Goal: Communication & Community: Answer question/provide support

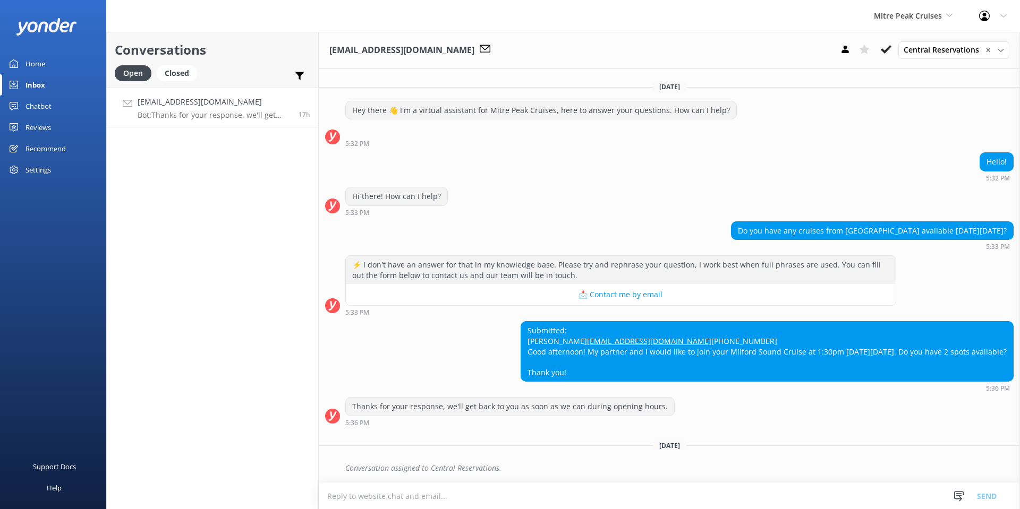
scroll to position [17, 0]
drag, startPoint x: 648, startPoint y: 364, endPoint x: 718, endPoint y: 371, distance: 69.9
click at [716, 371] on div "Submitted: [PERSON_NAME] [PERSON_NAME][EMAIL_ADDRESS][DOMAIN_NAME] [PHONE_NUMBE…" at bounding box center [767, 351] width 492 height 59
click at [718, 371] on div "Submitted: [PERSON_NAME] [PERSON_NAME][EMAIL_ADDRESS][DOMAIN_NAME] [PHONE_NUMBE…" at bounding box center [767, 351] width 492 height 59
click at [425, 497] on textarea at bounding box center [669, 496] width 701 height 26
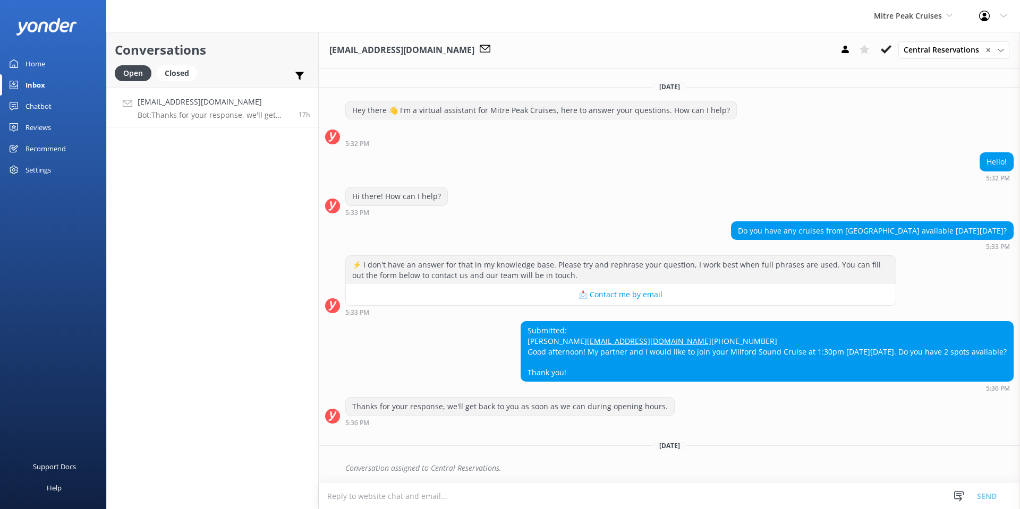
paste textarea "Hi there! 😊 Yes, we still have availability for the 1:30pm Milford Sound Cruise…"
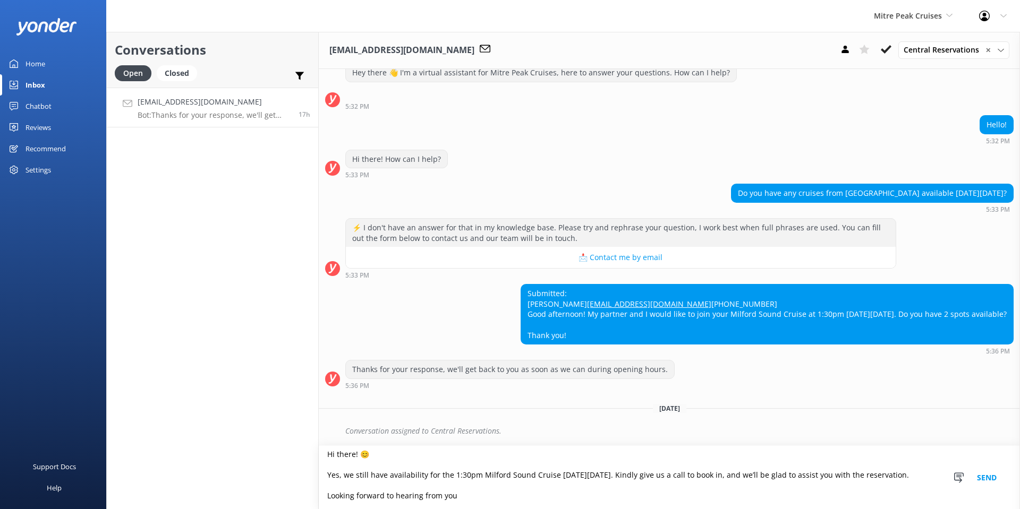
scroll to position [54, 0]
click at [350, 450] on textarea "Hi there! 😊 Yes, we still have availability for the 1:30pm Milford Sound Cruise…" at bounding box center [669, 477] width 701 height 63
click at [374, 455] on textarea "Hi there! 😊 Yes, we still have availability for the 1:30pm Milford Sound Cruise…" at bounding box center [669, 477] width 701 height 63
click at [355, 455] on textarea "Hi there! 😊 Yes, we still have availability for the 1:30pm Milford Sound Cruise…" at bounding box center [669, 477] width 701 height 63
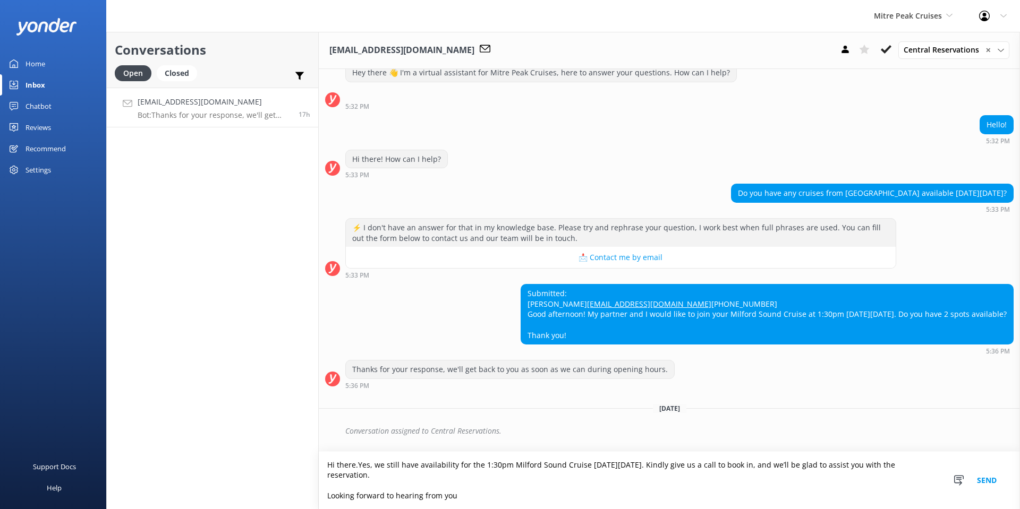
scroll to position [48, 0]
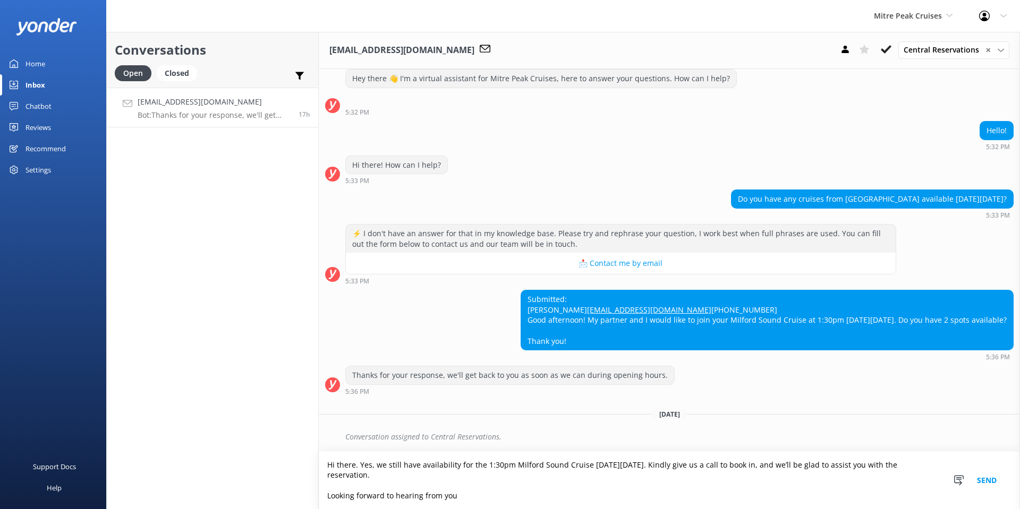
click at [393, 476] on textarea "Hi there. Yes, we still have availability for the 1:30pm Milford Sound Cruise […" at bounding box center [669, 480] width 701 height 57
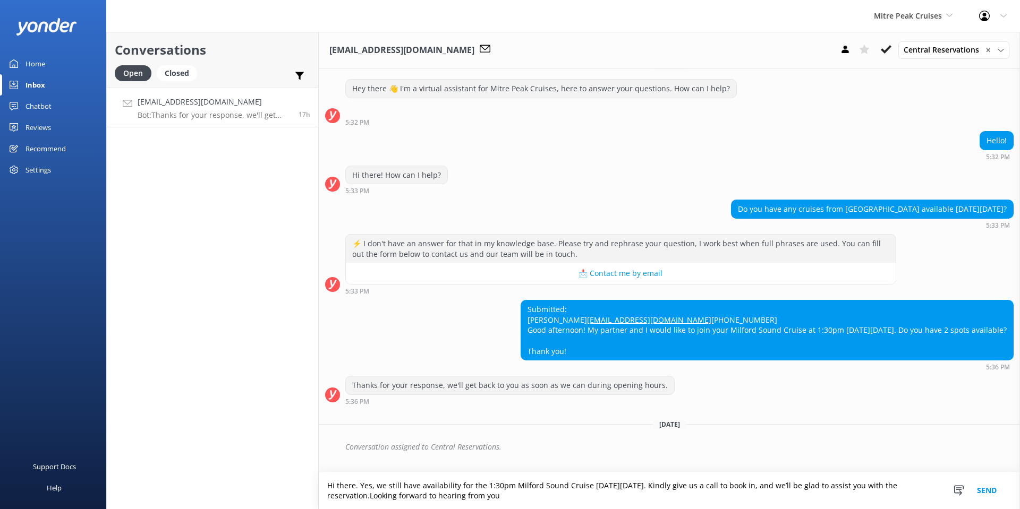
scroll to position [28, 0]
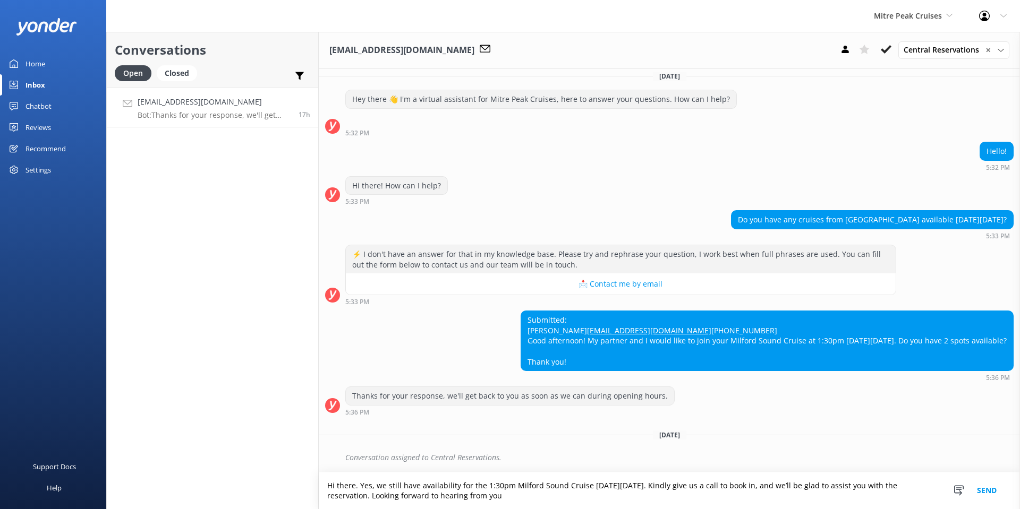
type textarea "Hi there. Yes, we still have availability for the 1:30pm Milford Sound Cruise […"
click at [987, 493] on button "Send" at bounding box center [986, 491] width 40 height 37
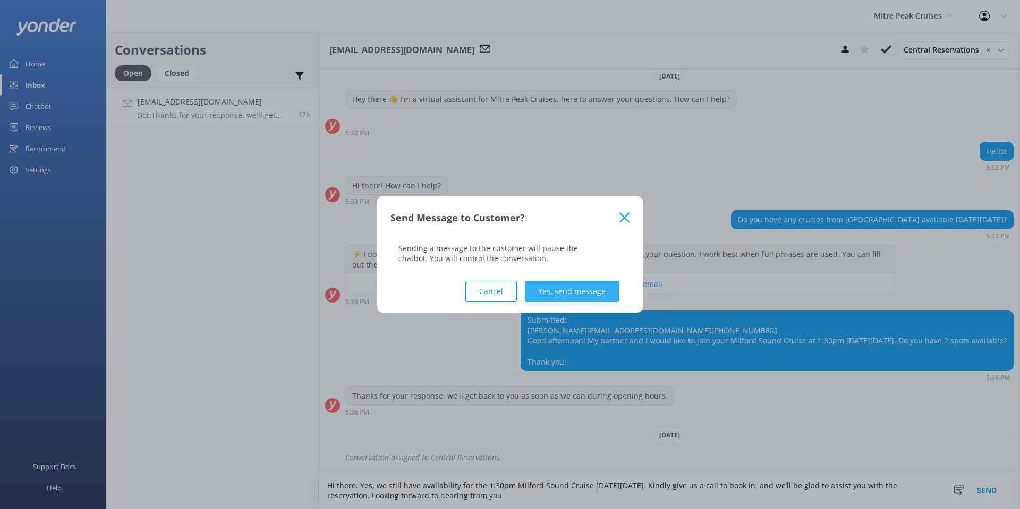
click at [567, 291] on button "Yes, send message" at bounding box center [572, 291] width 94 height 21
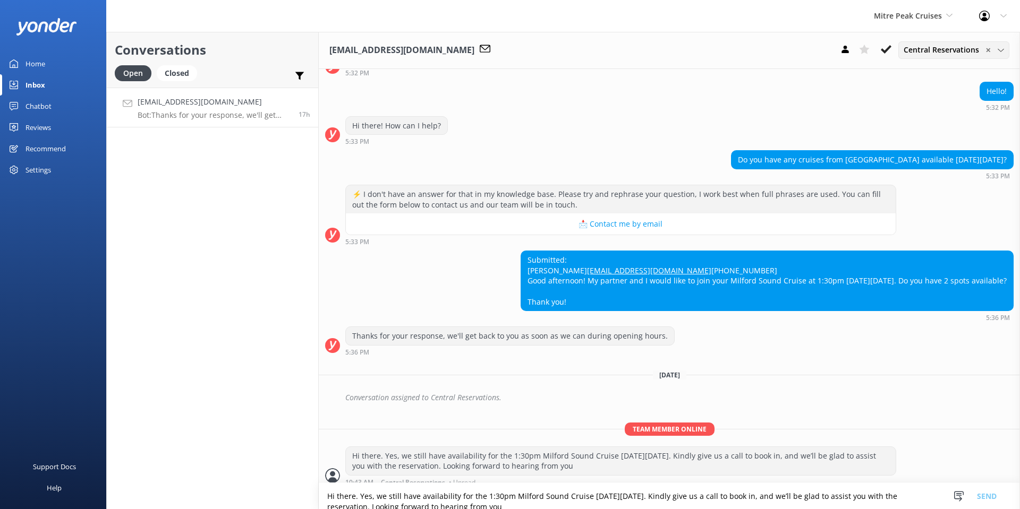
scroll to position [96, 0]
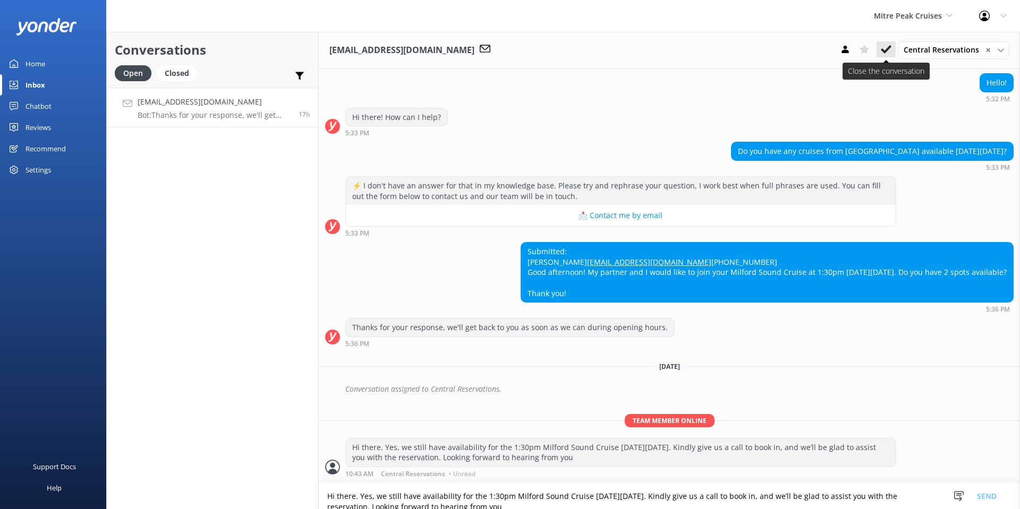
click at [881, 49] on icon at bounding box center [885, 49] width 11 height 11
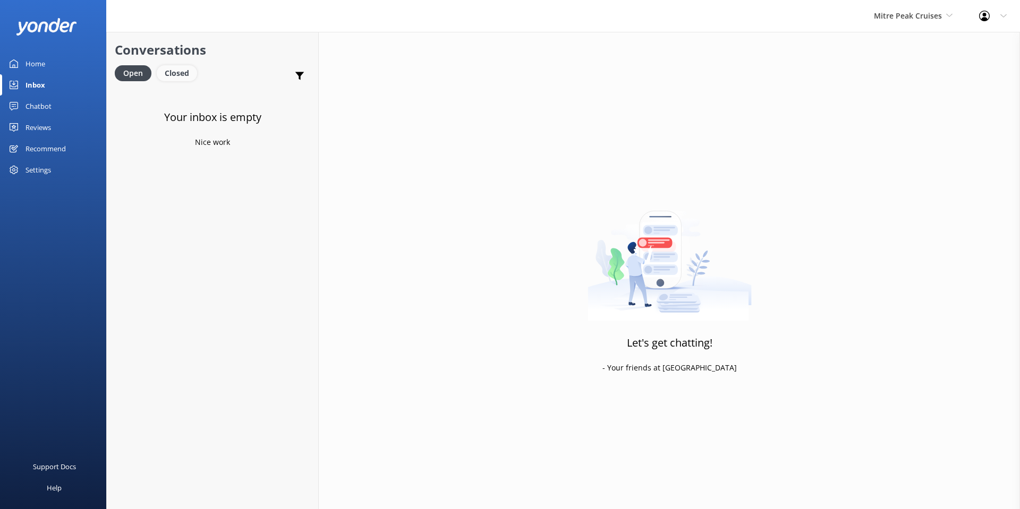
click at [179, 74] on div "Closed" at bounding box center [177, 73] width 40 height 16
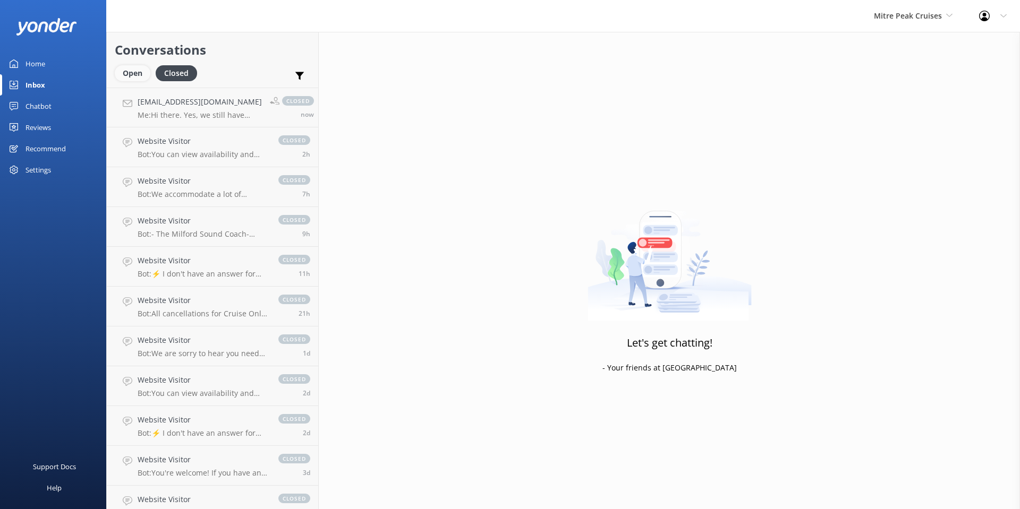
click at [131, 74] on div "Open" at bounding box center [133, 73] width 36 height 16
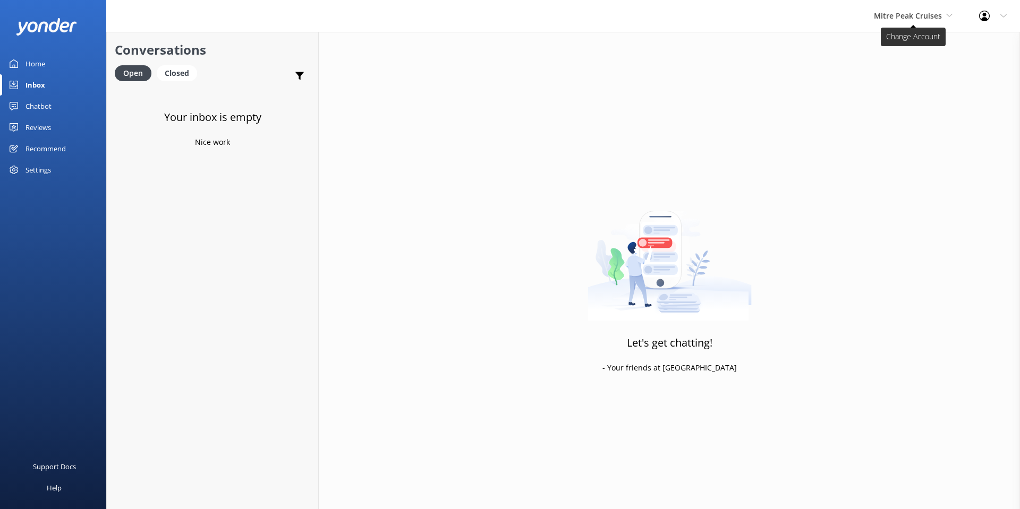
click at [912, 18] on span "Mitre Peak Cruises" at bounding box center [908, 16] width 68 height 10
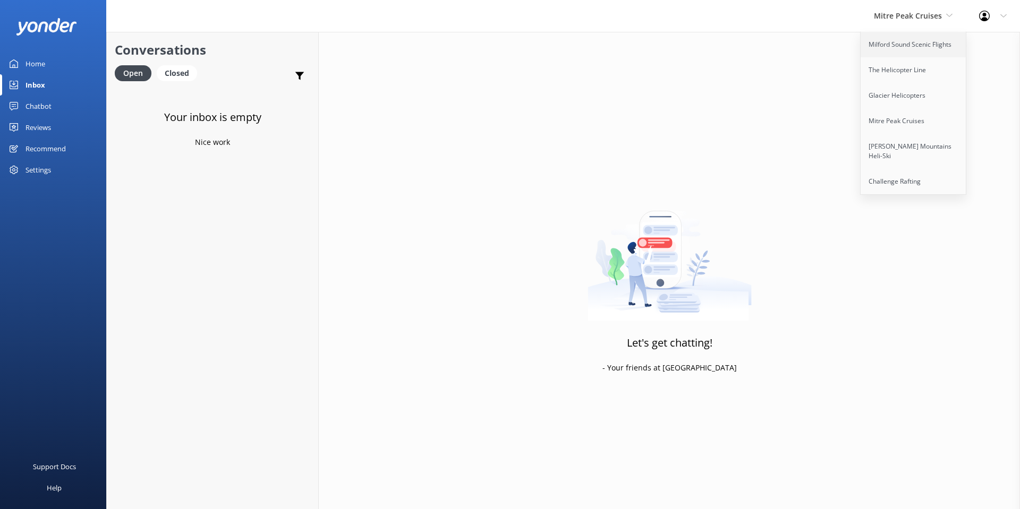
click at [906, 39] on link "Milford Sound Scenic Flights" at bounding box center [913, 44] width 106 height 25
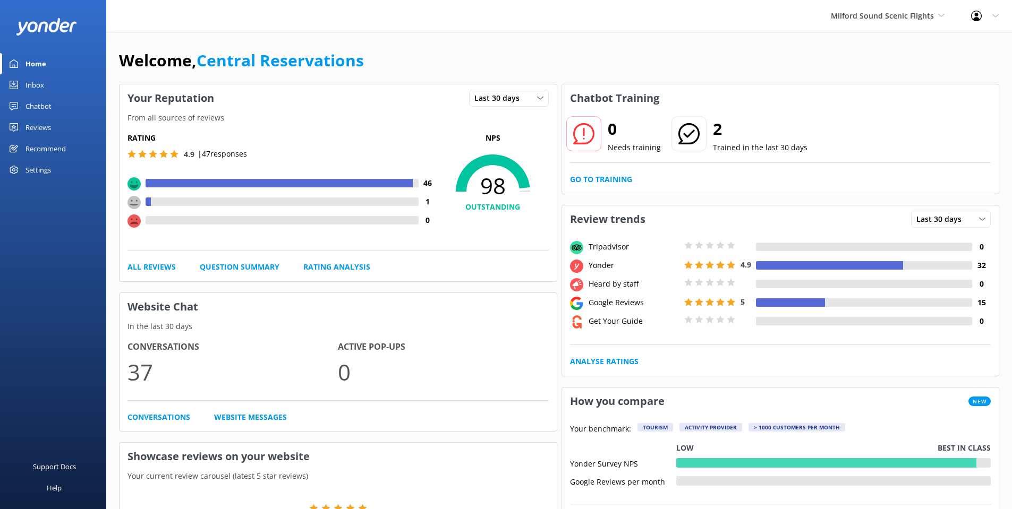
click at [50, 82] on link "Inbox" at bounding box center [53, 84] width 106 height 21
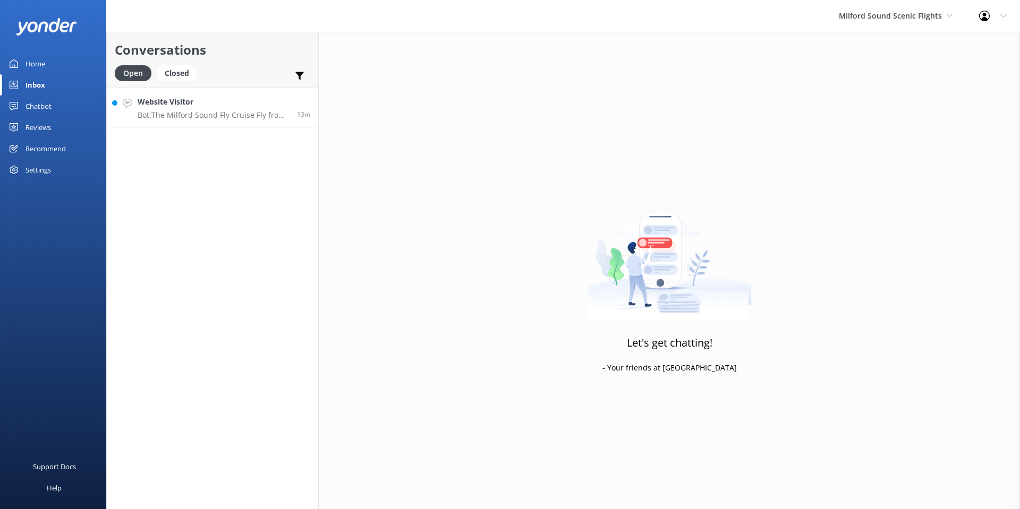
click at [199, 111] on p "Bot: The Milford Sound Fly Cruise Fly from [GEOGRAPHIC_DATA] trip takes around …" at bounding box center [213, 115] width 151 height 10
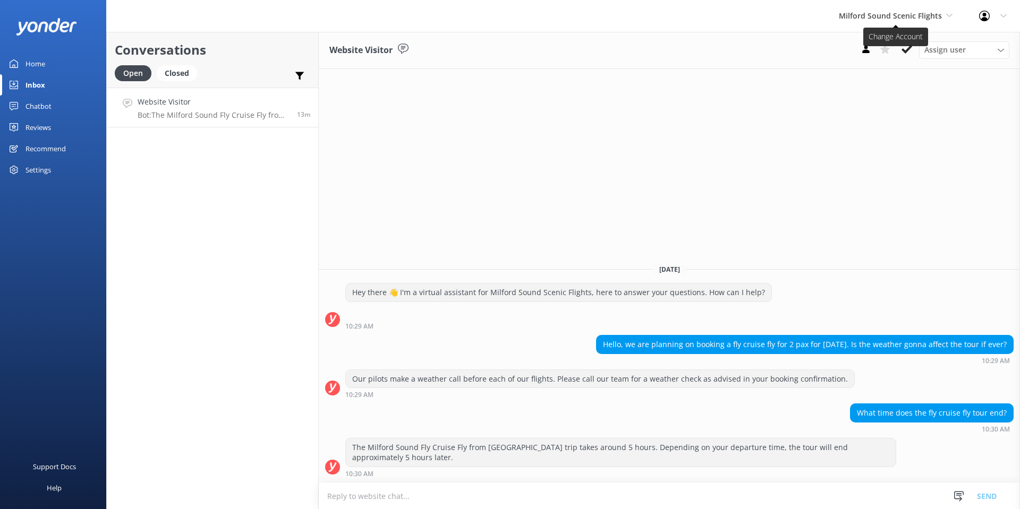
click at [883, 18] on span "Milford Sound Scenic Flights" at bounding box center [889, 16] width 103 height 10
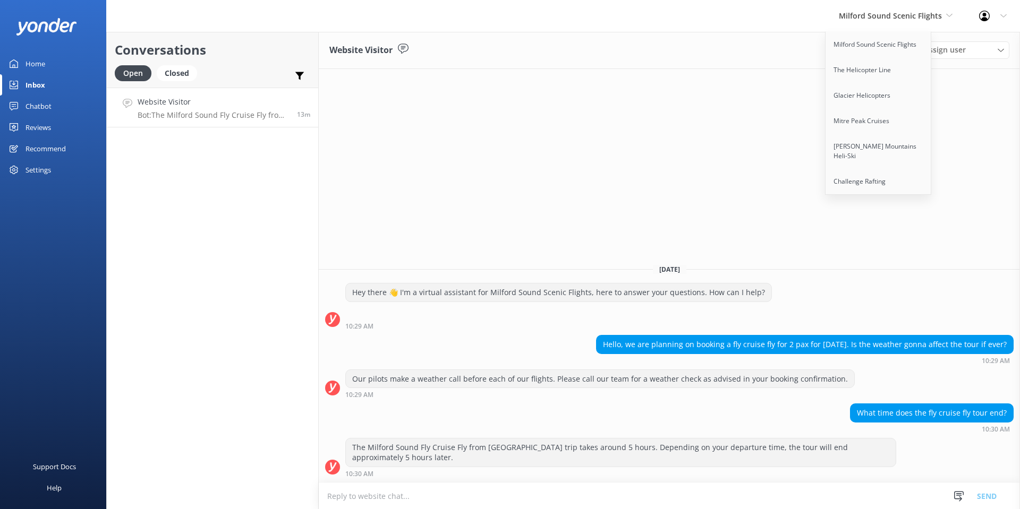
click at [775, 126] on div "Website Visitor Assign user [PERSON_NAME] [PERSON_NAME] [PERSON_NAME] Central R…" at bounding box center [669, 270] width 701 height 477
click at [863, 73] on link "The Helicopter Line" at bounding box center [878, 69] width 106 height 25
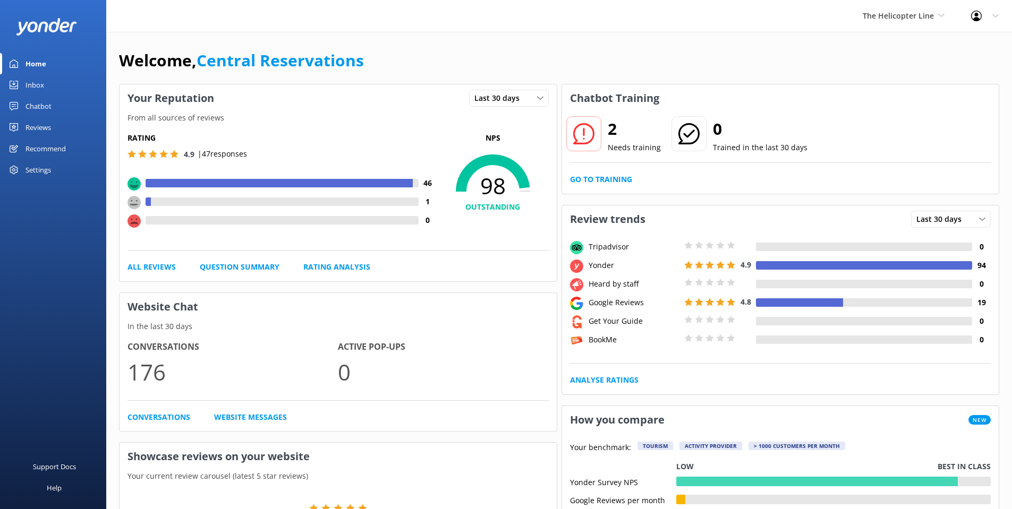
click at [33, 85] on div "Inbox" at bounding box center [34, 84] width 19 height 21
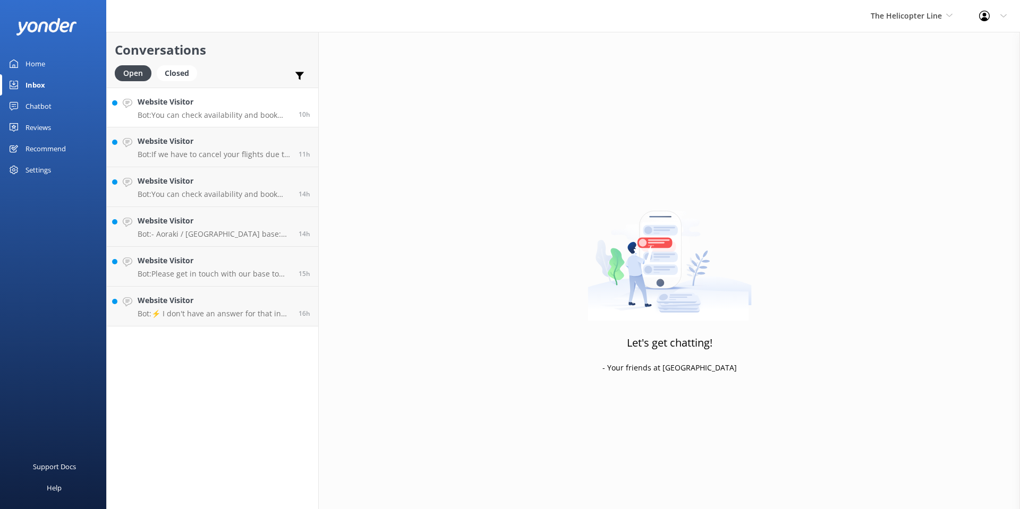
click at [219, 113] on p "Bot: You can check availability and book the Tasman Glacier Heli Hike online at…" at bounding box center [214, 115] width 153 height 10
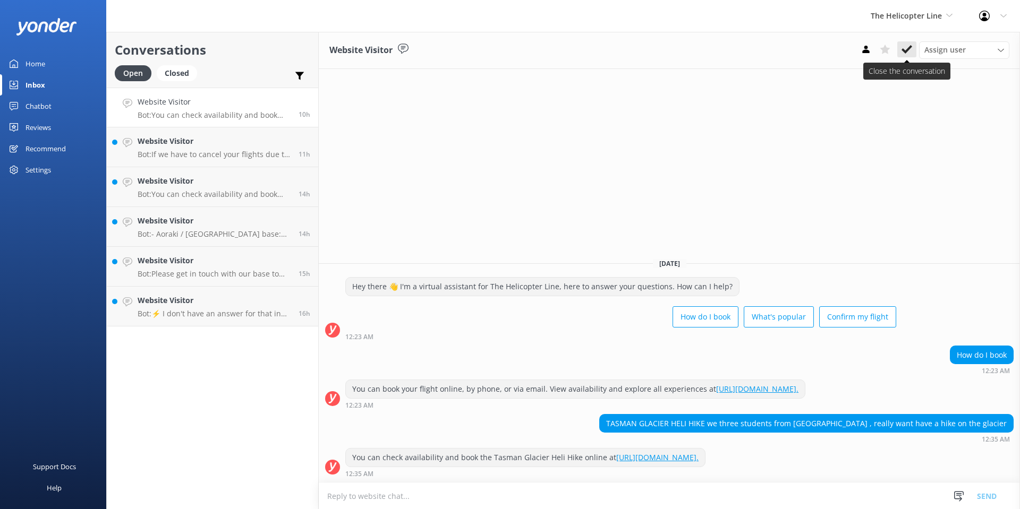
click at [904, 48] on icon at bounding box center [906, 49] width 11 height 11
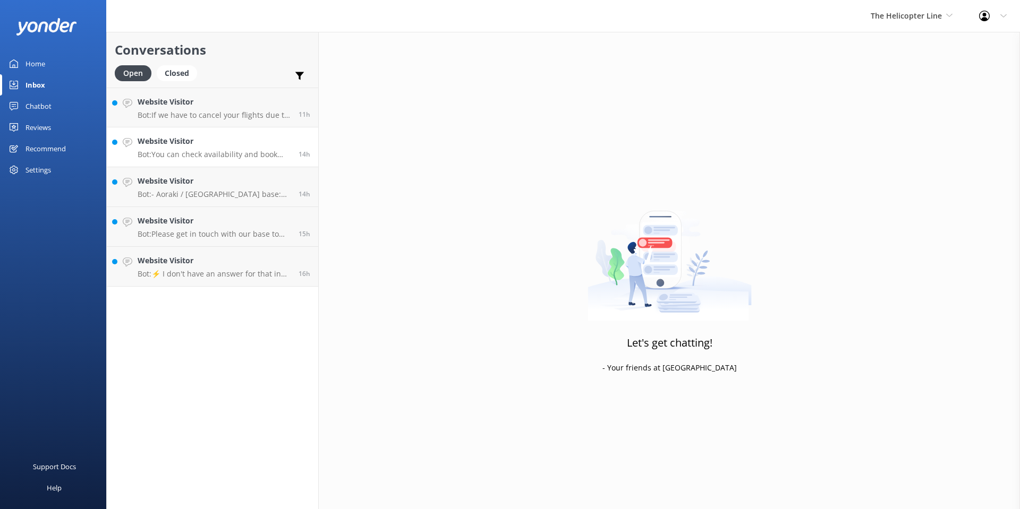
click at [244, 144] on h4 "Website Visitor" at bounding box center [214, 141] width 153 height 12
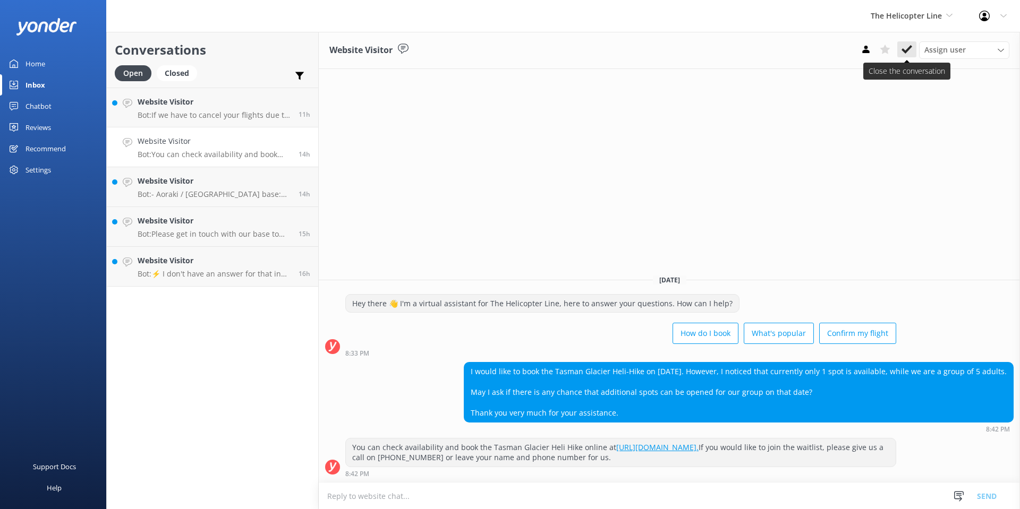
click at [900, 49] on button at bounding box center [906, 49] width 19 height 16
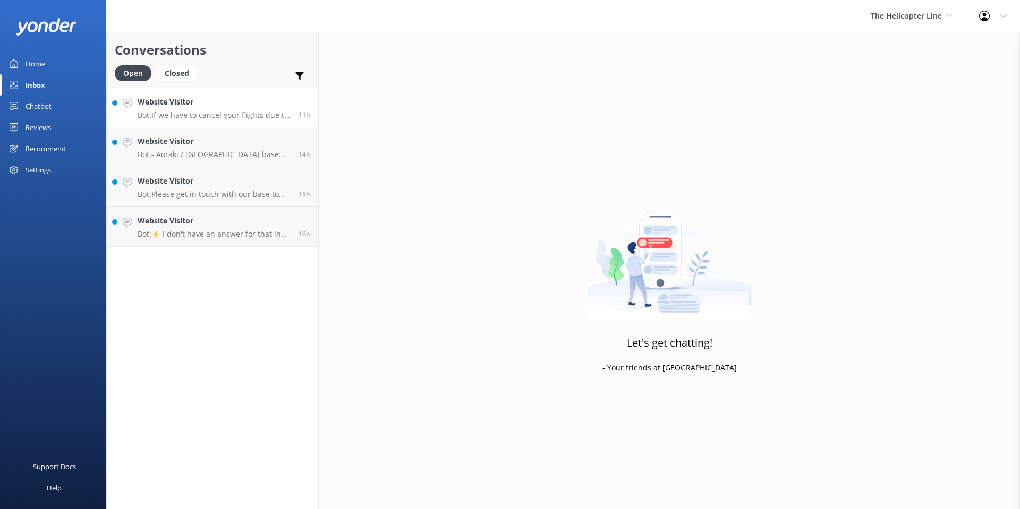
click at [224, 106] on h4 "Website Visitor" at bounding box center [214, 102] width 153 height 12
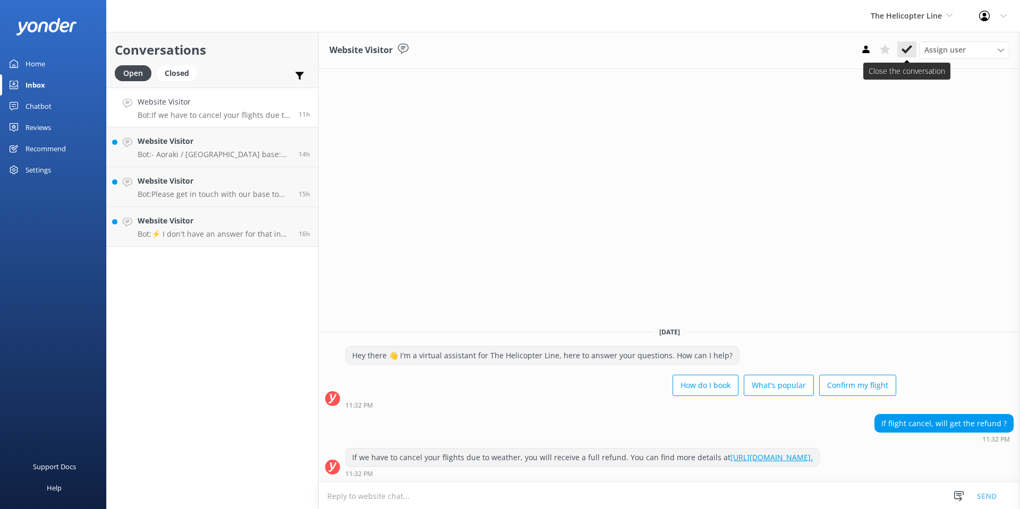
click at [903, 50] on use at bounding box center [906, 49] width 11 height 8
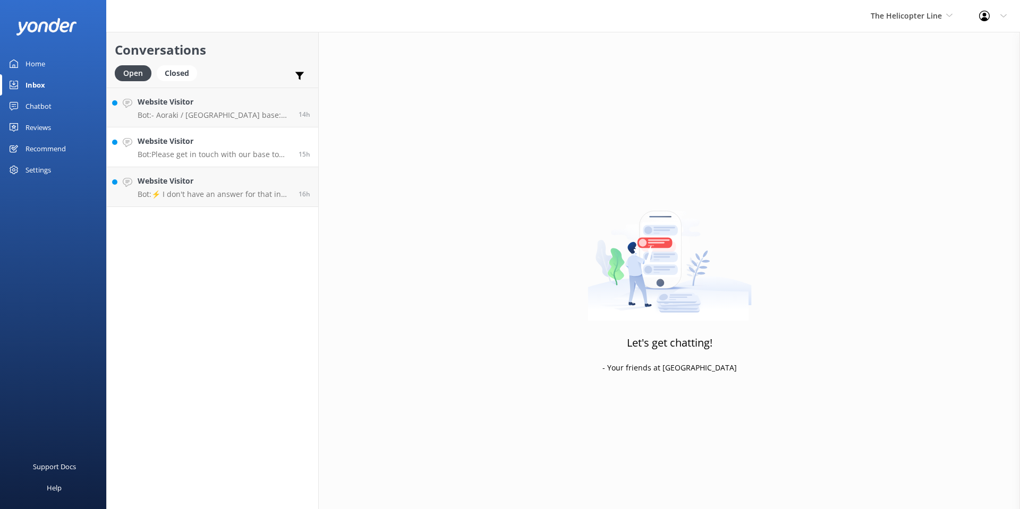
click at [194, 145] on h4 "Website Visitor" at bounding box center [214, 141] width 153 height 12
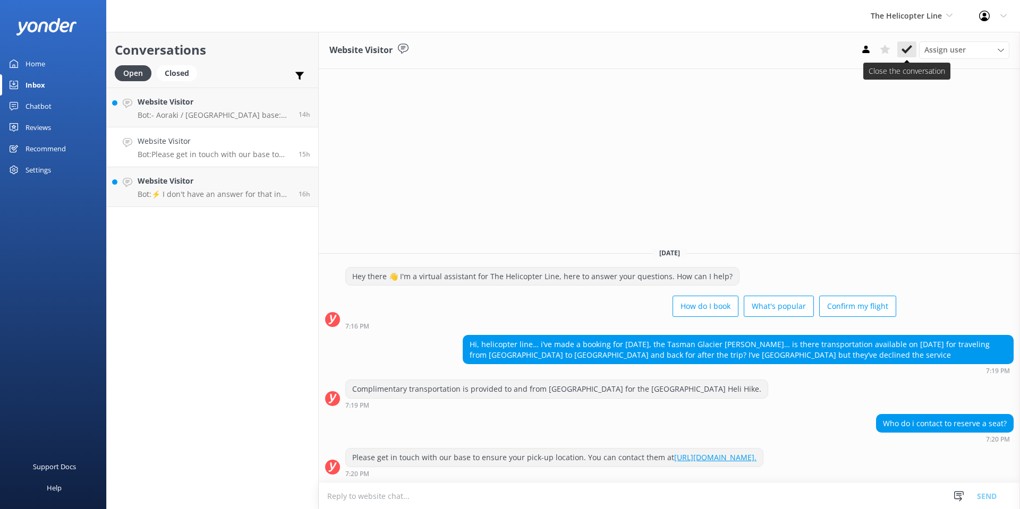
click at [909, 44] on icon at bounding box center [906, 49] width 11 height 11
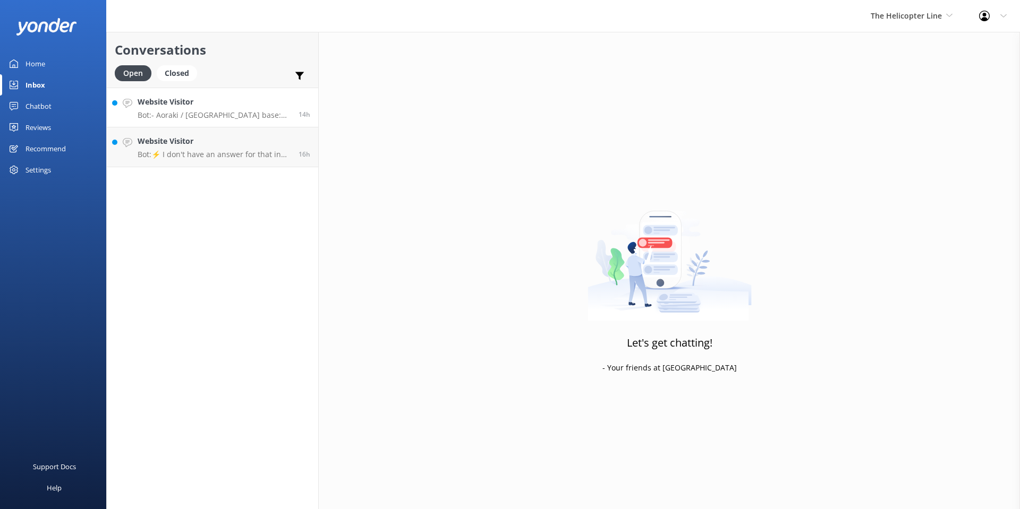
click at [207, 107] on h4 "Website Visitor" at bounding box center [214, 102] width 153 height 12
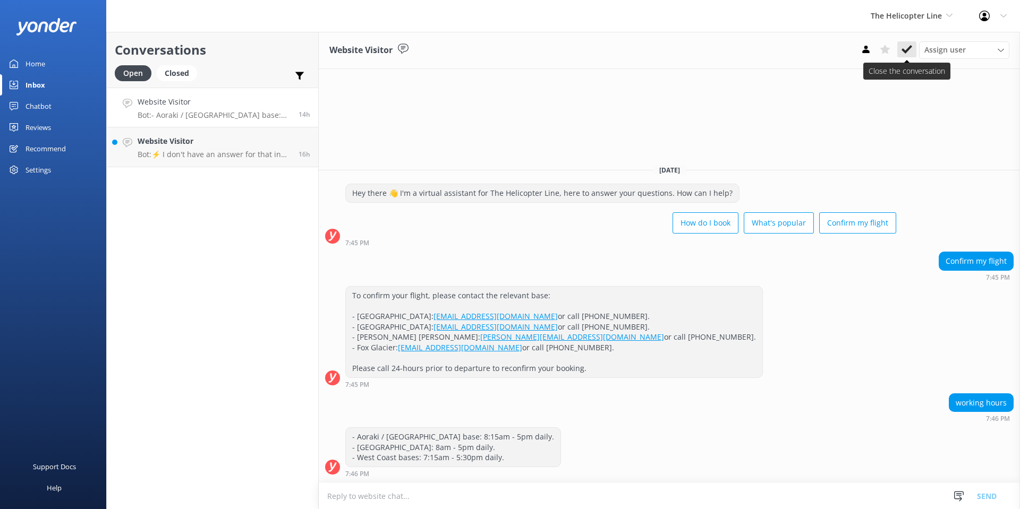
click at [906, 49] on use at bounding box center [906, 49] width 11 height 8
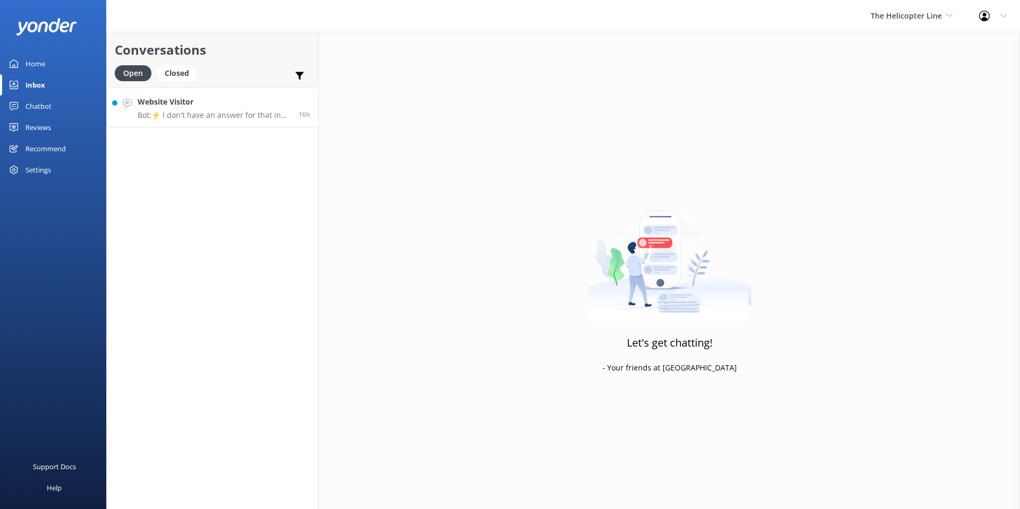
click at [250, 105] on h4 "Website Visitor" at bounding box center [214, 102] width 153 height 12
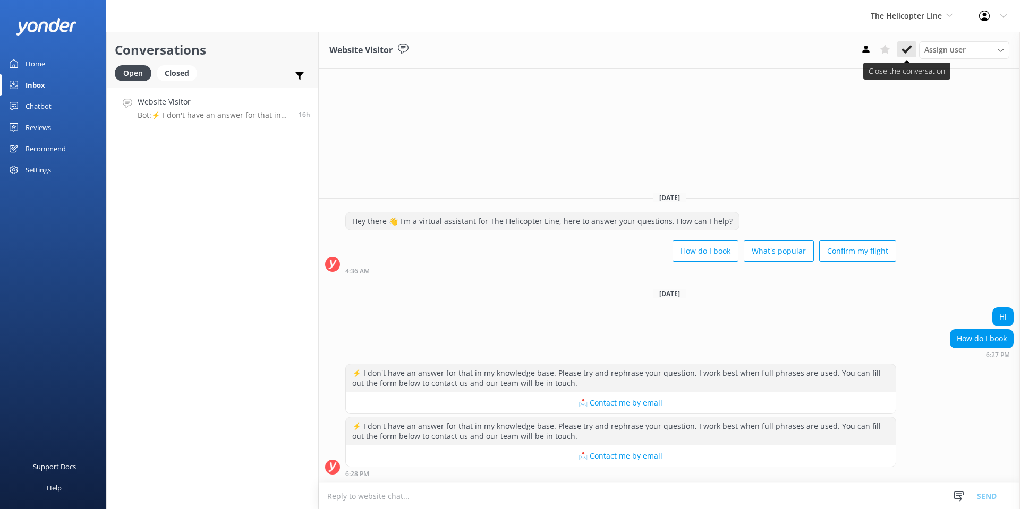
click at [903, 51] on use at bounding box center [906, 49] width 11 height 8
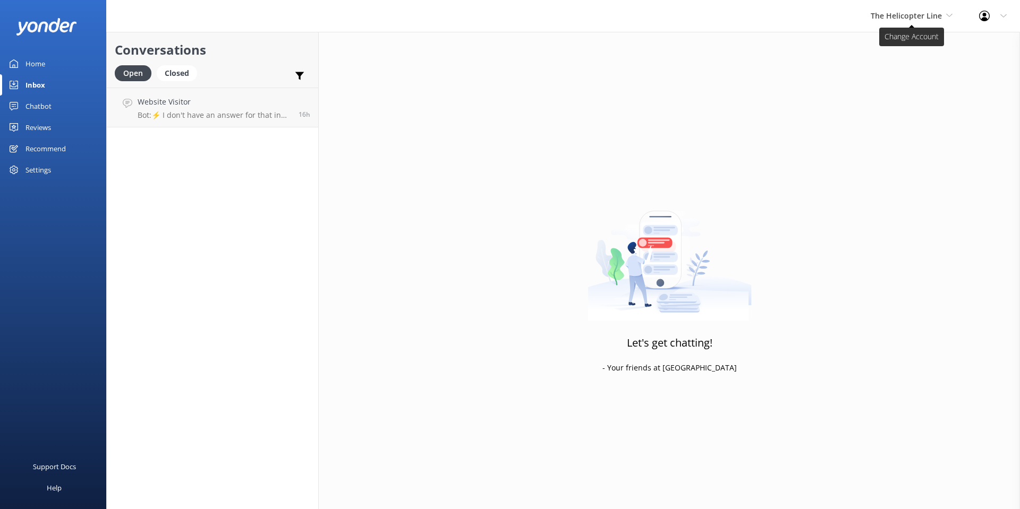
click at [910, 19] on span "The Helicopter Line" at bounding box center [905, 16] width 71 height 10
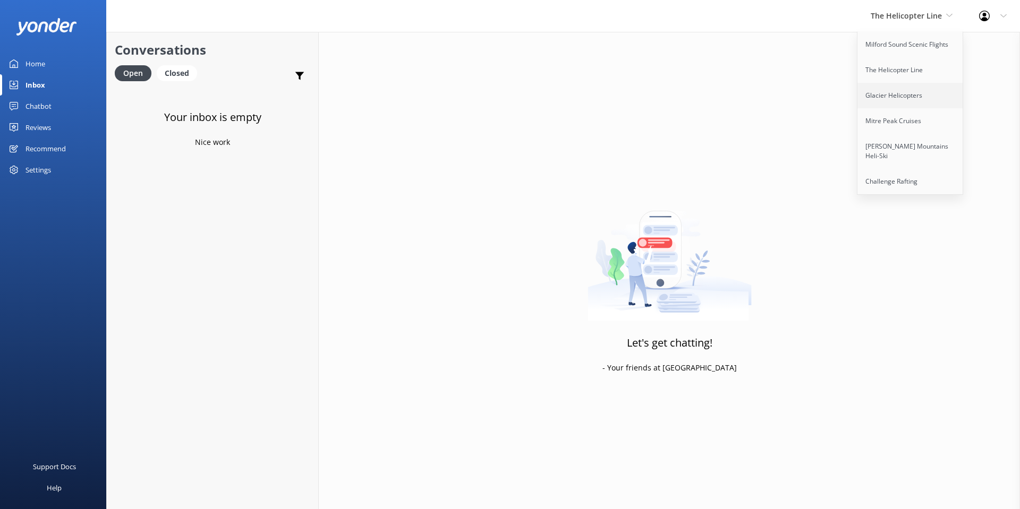
click at [909, 96] on link "Glacier Helicopters" at bounding box center [910, 95] width 106 height 25
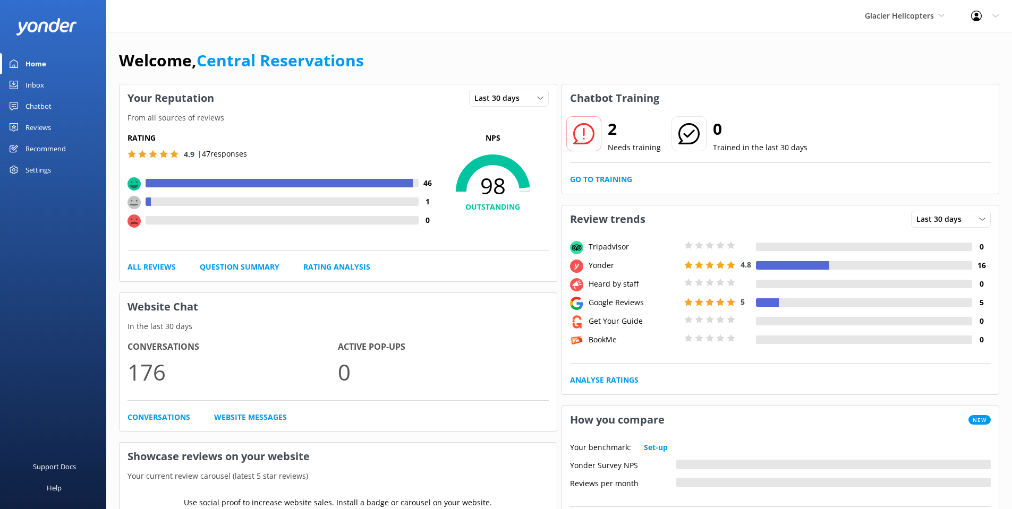
click at [37, 76] on div "Inbox" at bounding box center [34, 84] width 19 height 21
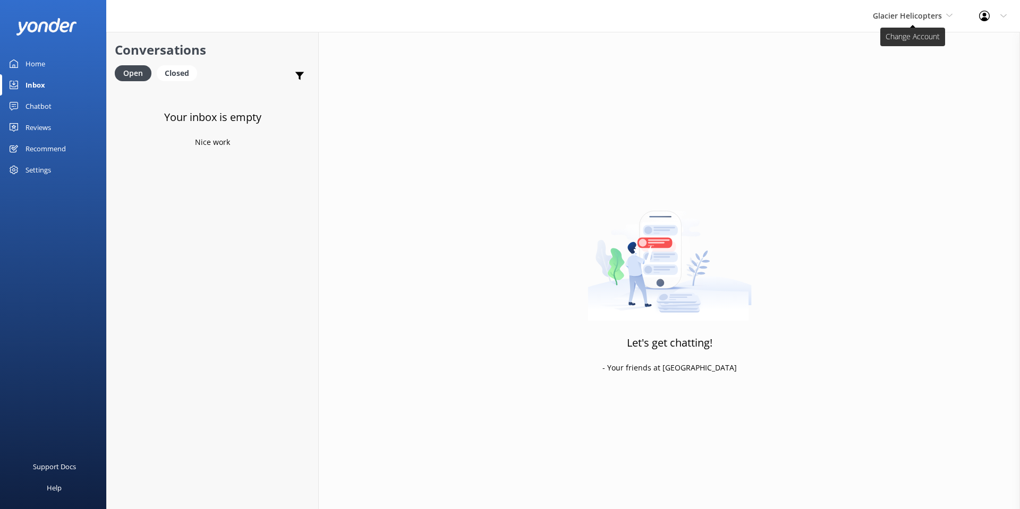
click at [919, 19] on span "Glacier Helicopters" at bounding box center [906, 16] width 69 height 10
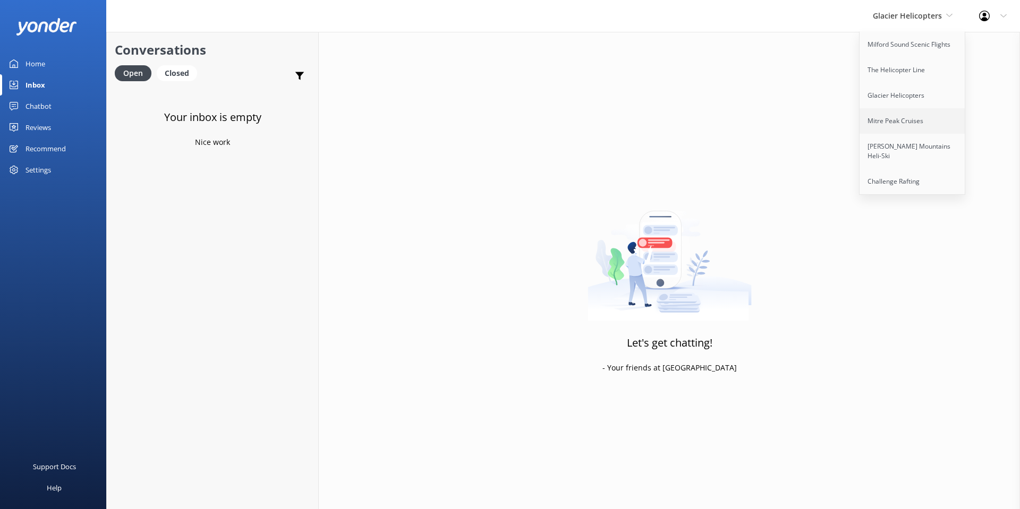
click at [915, 121] on link "Mitre Peak Cruises" at bounding box center [912, 120] width 106 height 25
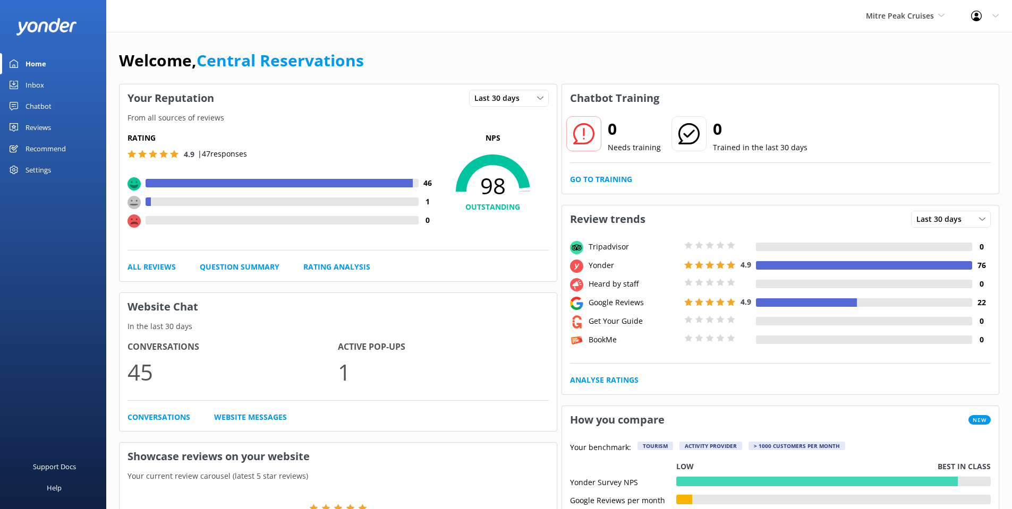
click at [27, 85] on div "Inbox" at bounding box center [34, 84] width 19 height 21
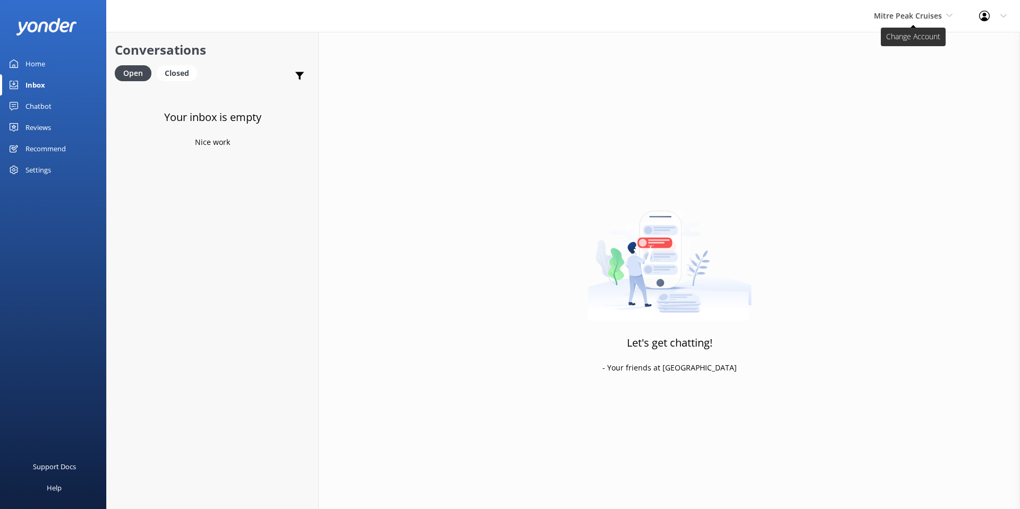
click at [895, 14] on span "Mitre Peak Cruises" at bounding box center [908, 16] width 68 height 10
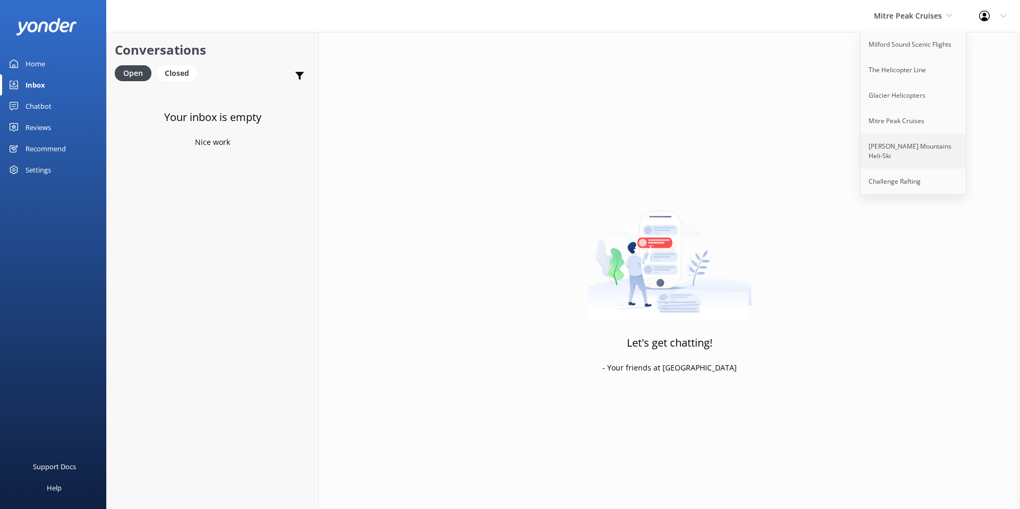
click at [902, 156] on link "[PERSON_NAME] Mountains Heli-Ski" at bounding box center [913, 151] width 106 height 35
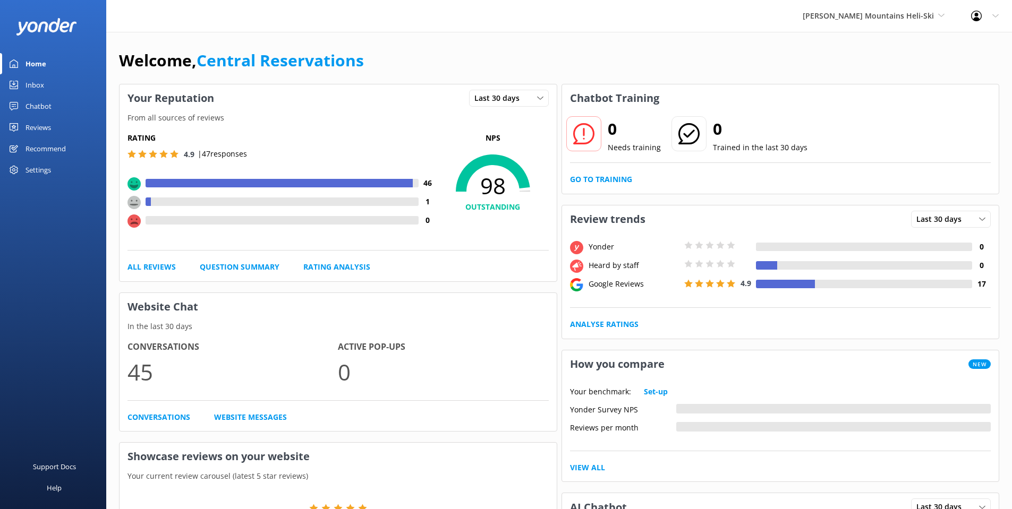
click at [36, 88] on div "Inbox" at bounding box center [34, 84] width 19 height 21
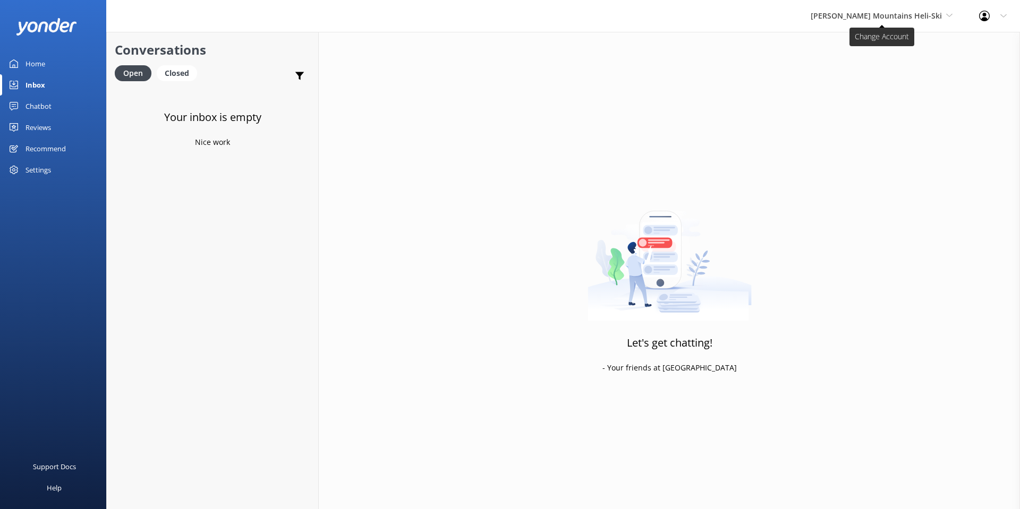
click at [879, 15] on span "[PERSON_NAME] Mountains Heli-Ski" at bounding box center [875, 16] width 131 height 10
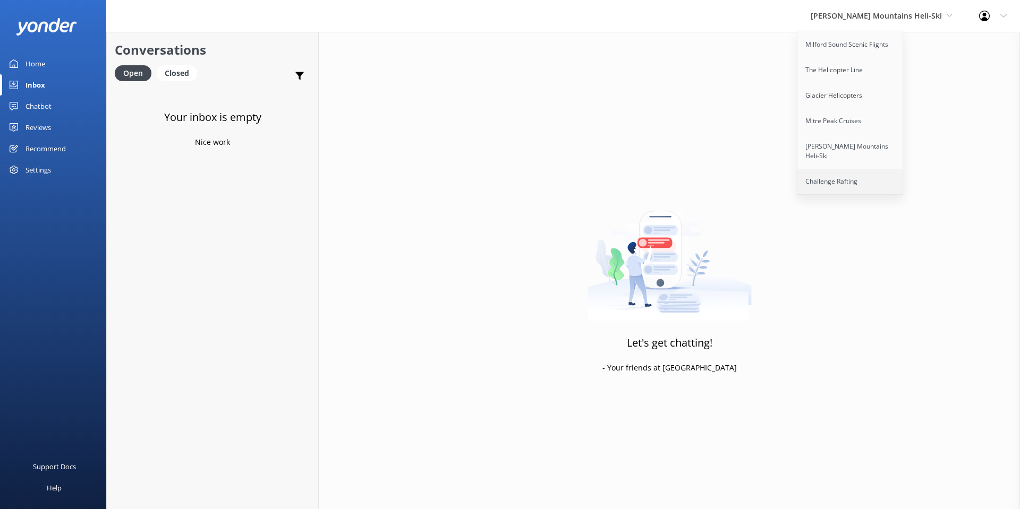
click at [886, 169] on link "Challenge Rafting" at bounding box center [850, 181] width 106 height 25
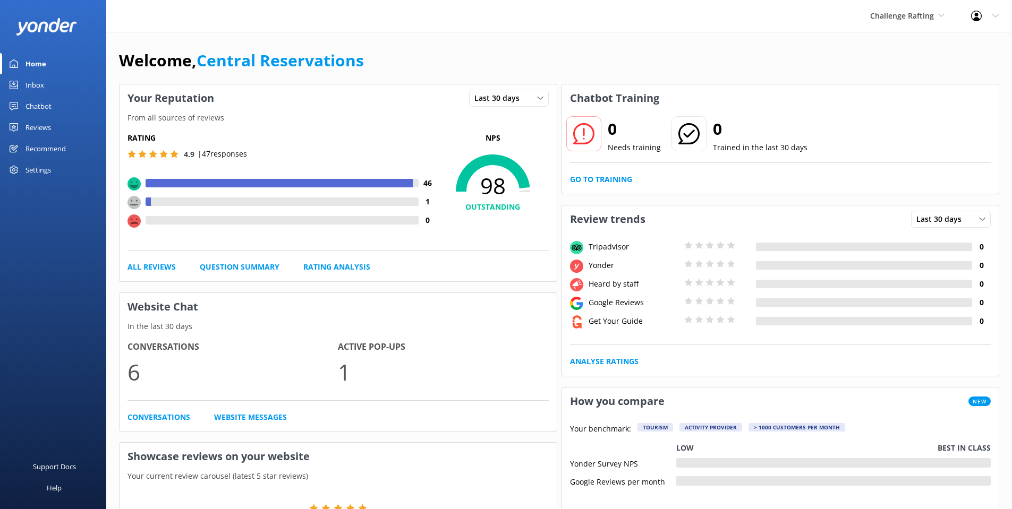
click at [37, 84] on div "Inbox" at bounding box center [34, 84] width 19 height 21
